Goal: Transaction & Acquisition: Subscribe to service/newsletter

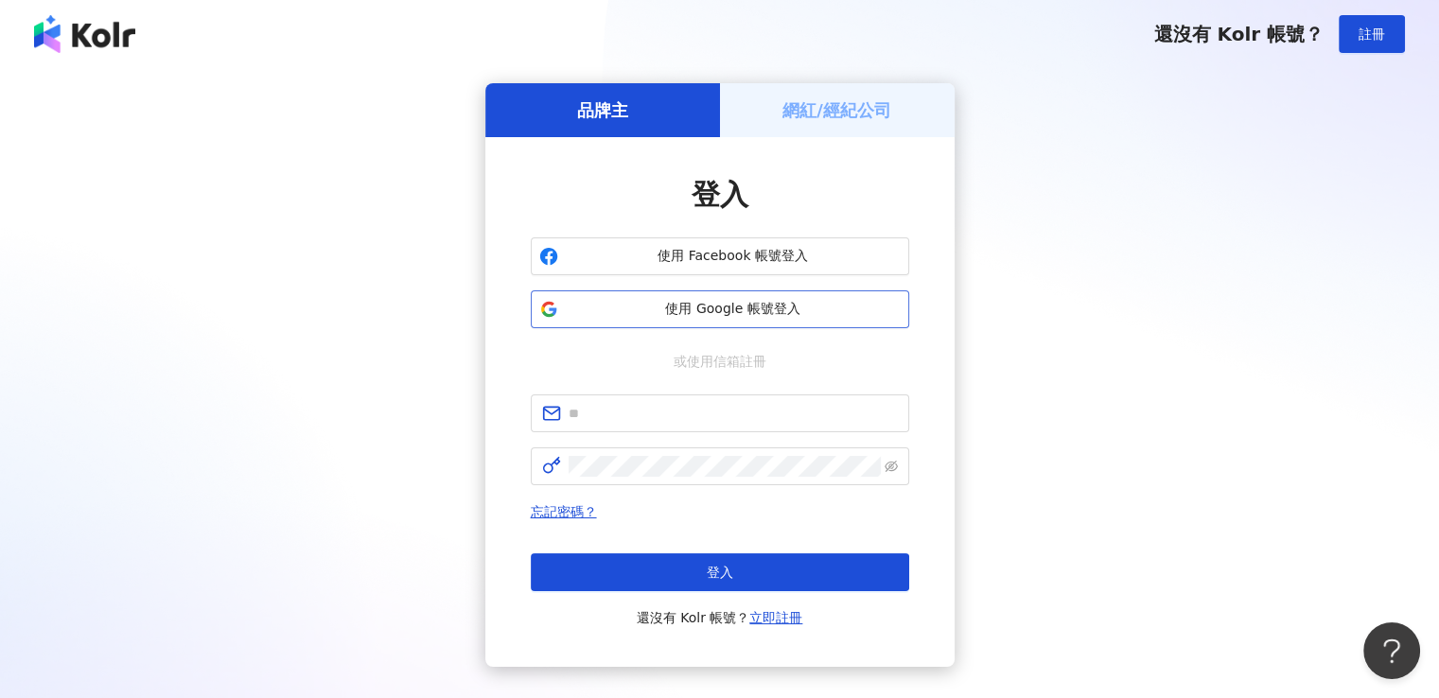
click at [719, 310] on span "使用 Google 帳號登入" at bounding box center [733, 309] width 335 height 19
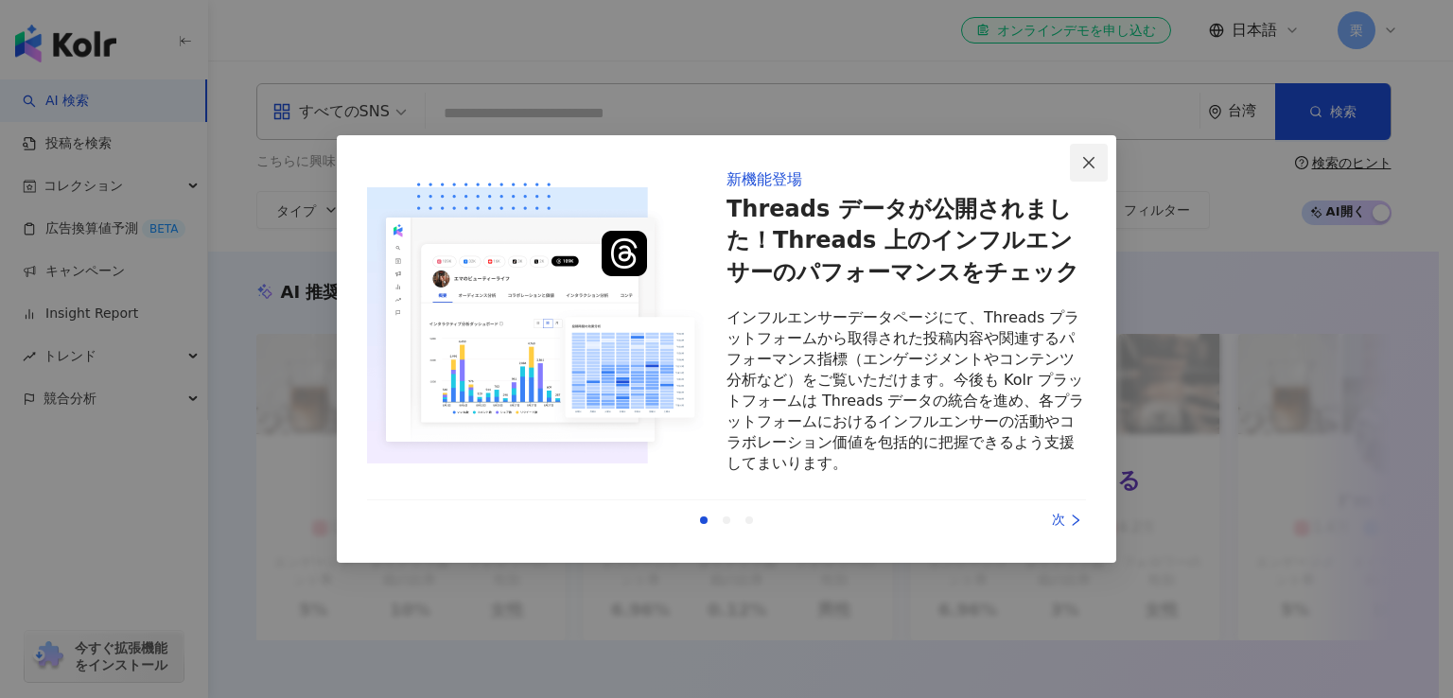
click at [1094, 156] on icon "close" at bounding box center [1088, 162] width 15 height 15
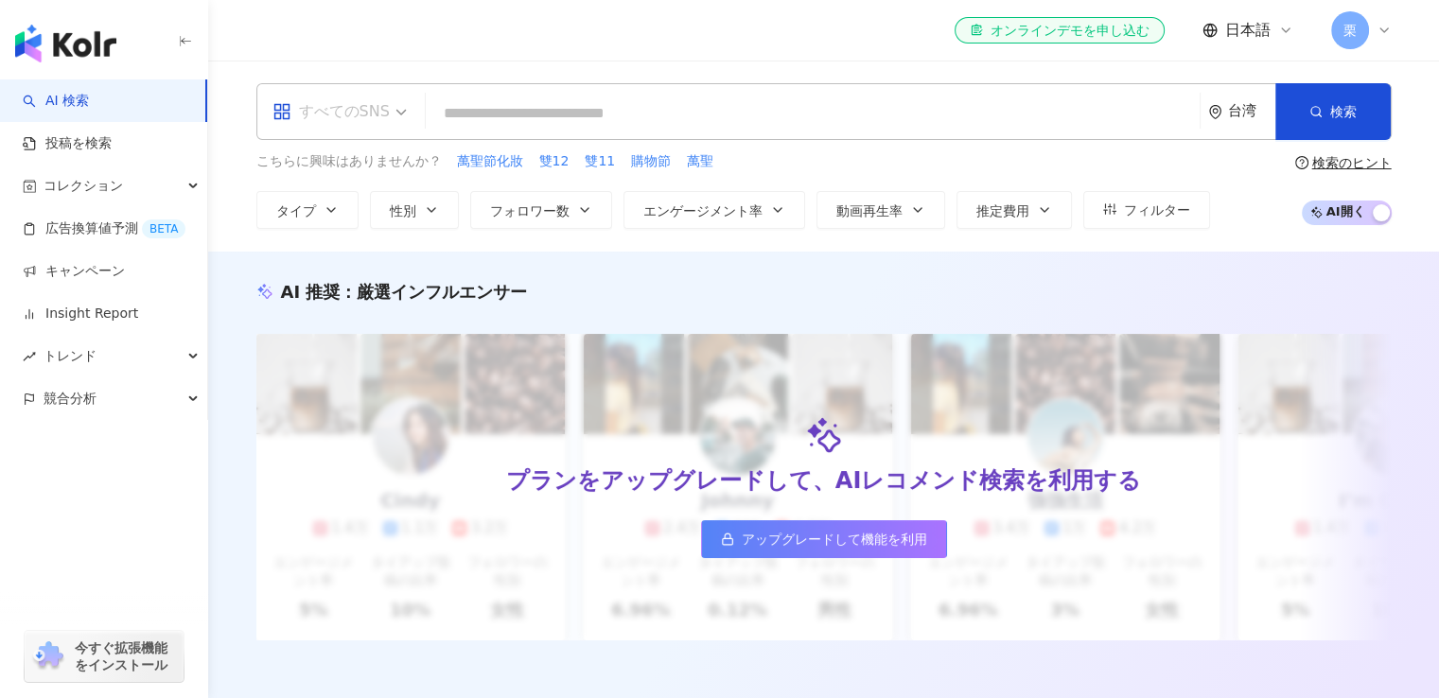
click at [353, 115] on div "すべてのSNS" at bounding box center [330, 112] width 117 height 30
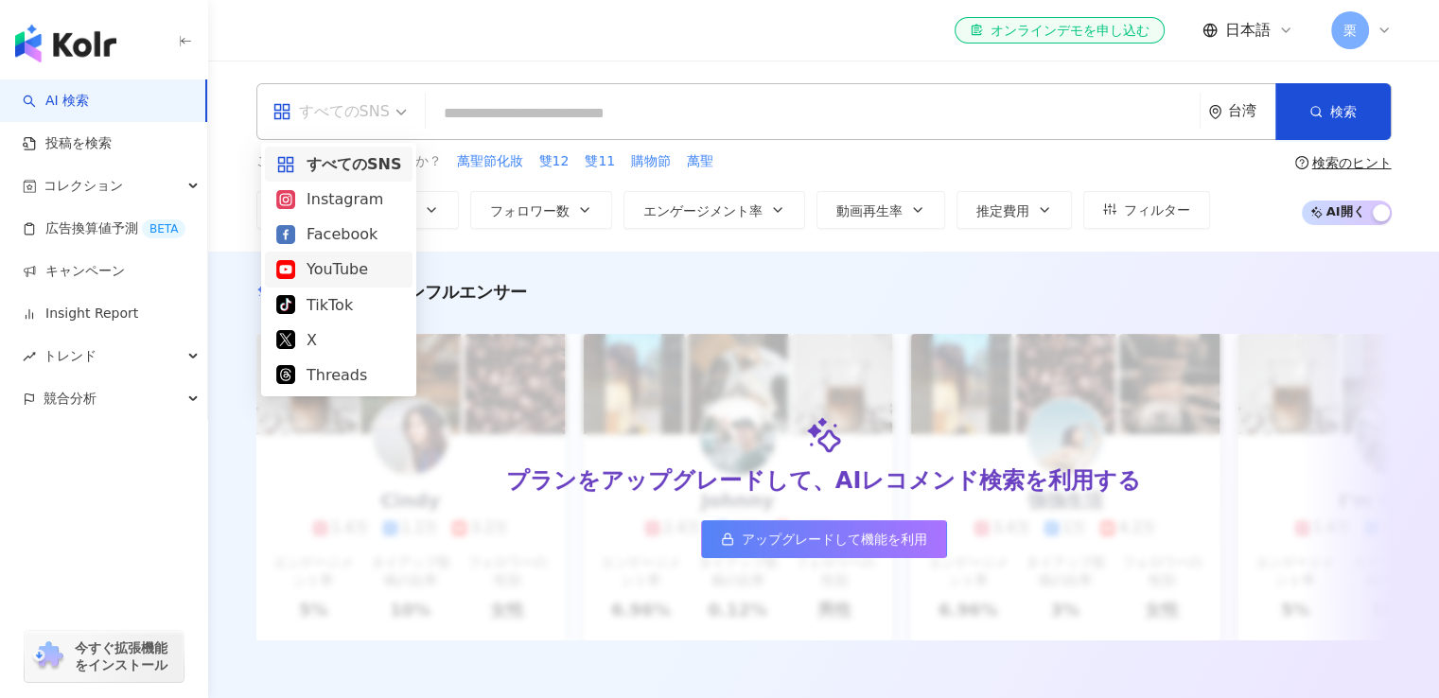
click at [342, 263] on div "YouTube" at bounding box center [338, 269] width 125 height 24
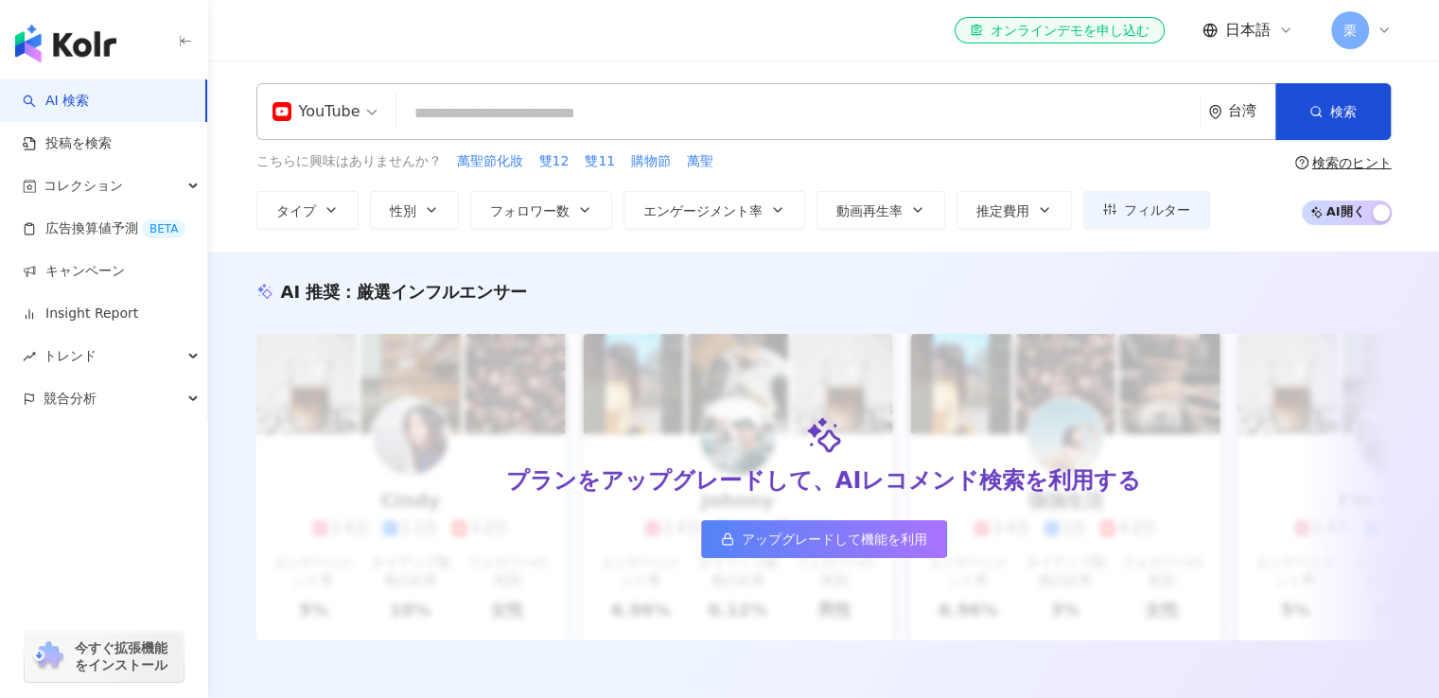
click at [724, 115] on input "search" at bounding box center [798, 114] width 788 height 36
click at [786, 546] on span "アップグレードして機能を利用" at bounding box center [834, 539] width 185 height 15
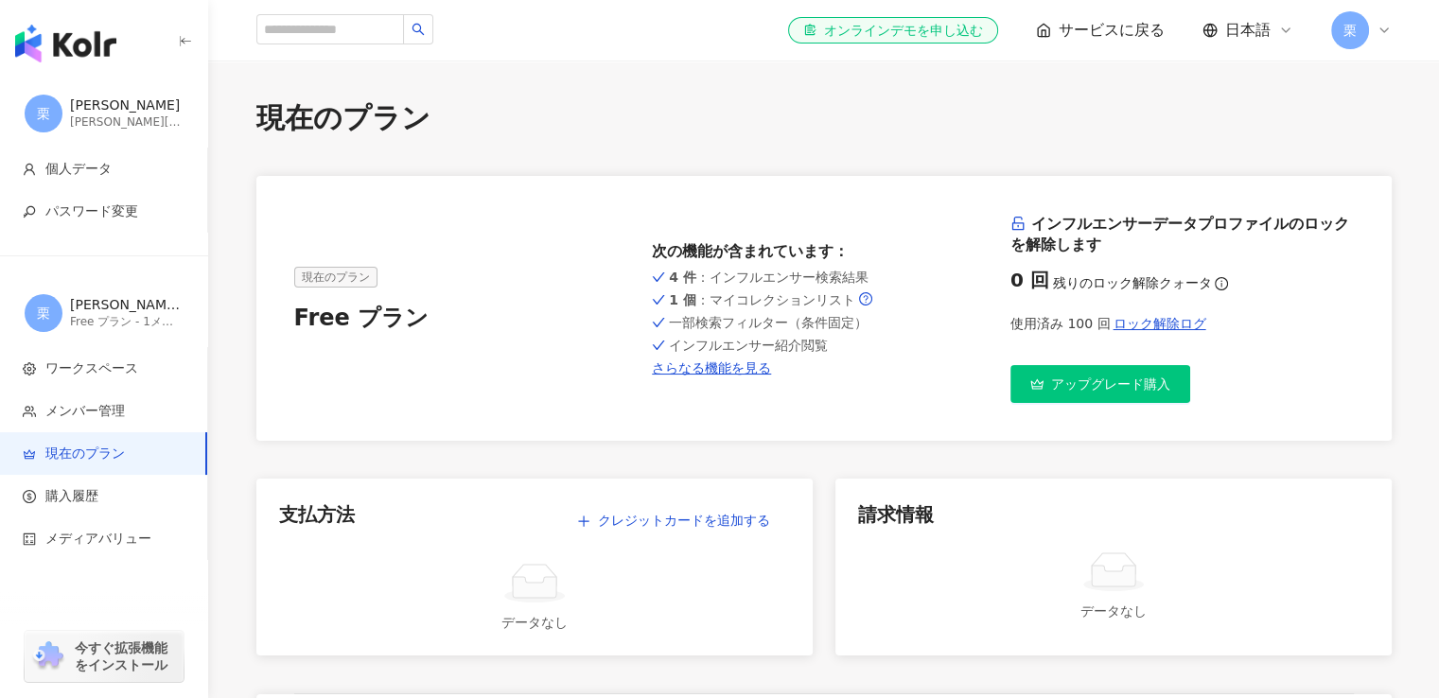
click at [1124, 392] on span "アップグレード購入" at bounding box center [1110, 384] width 119 height 15
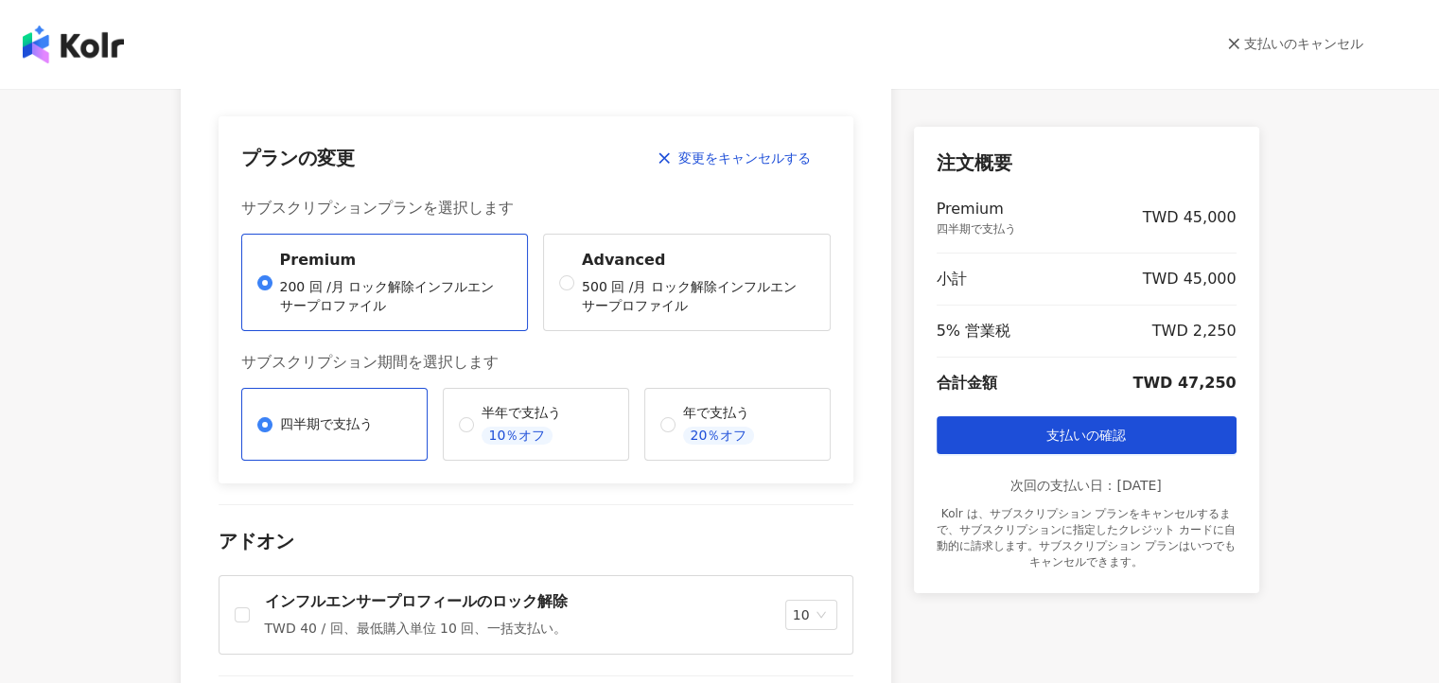
scroll to position [112, 0]
